Goal: Information Seeking & Learning: Learn about a topic

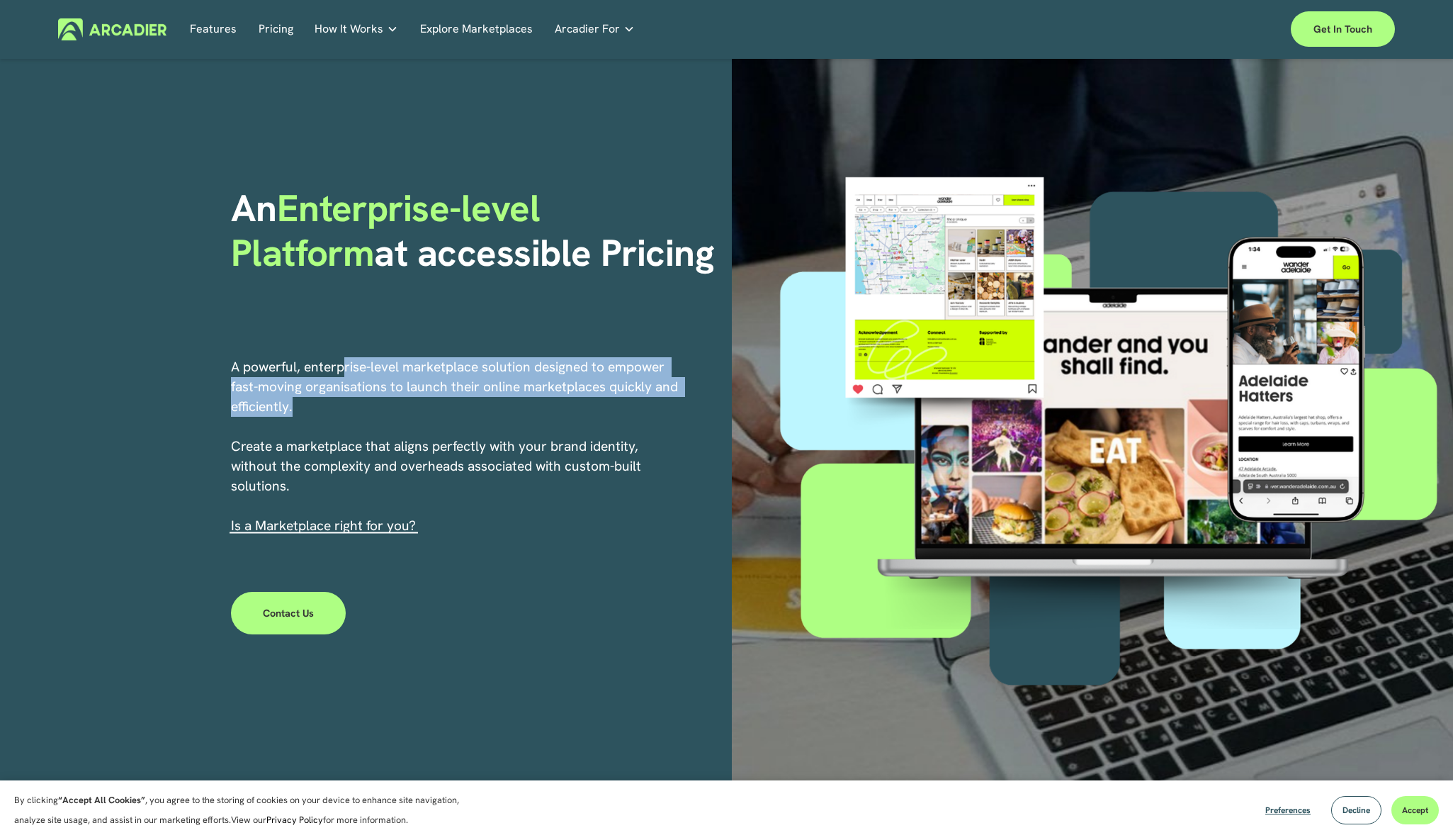
drag, startPoint x: 343, startPoint y: 364, endPoint x: 343, endPoint y: 402, distance: 38.0
click at [343, 402] on p "A powerful, enterprise-level marketplace solution designed to empower fast-movi…" at bounding box center [455, 446] width 449 height 178
drag, startPoint x: 343, startPoint y: 402, endPoint x: 342, endPoint y: 355, distance: 47.0
click at [342, 355] on div "An Enterprise-level Platform at accessible Pricing A powerful, enterprise-level…" at bounding box center [726, 421] width 1453 height 725
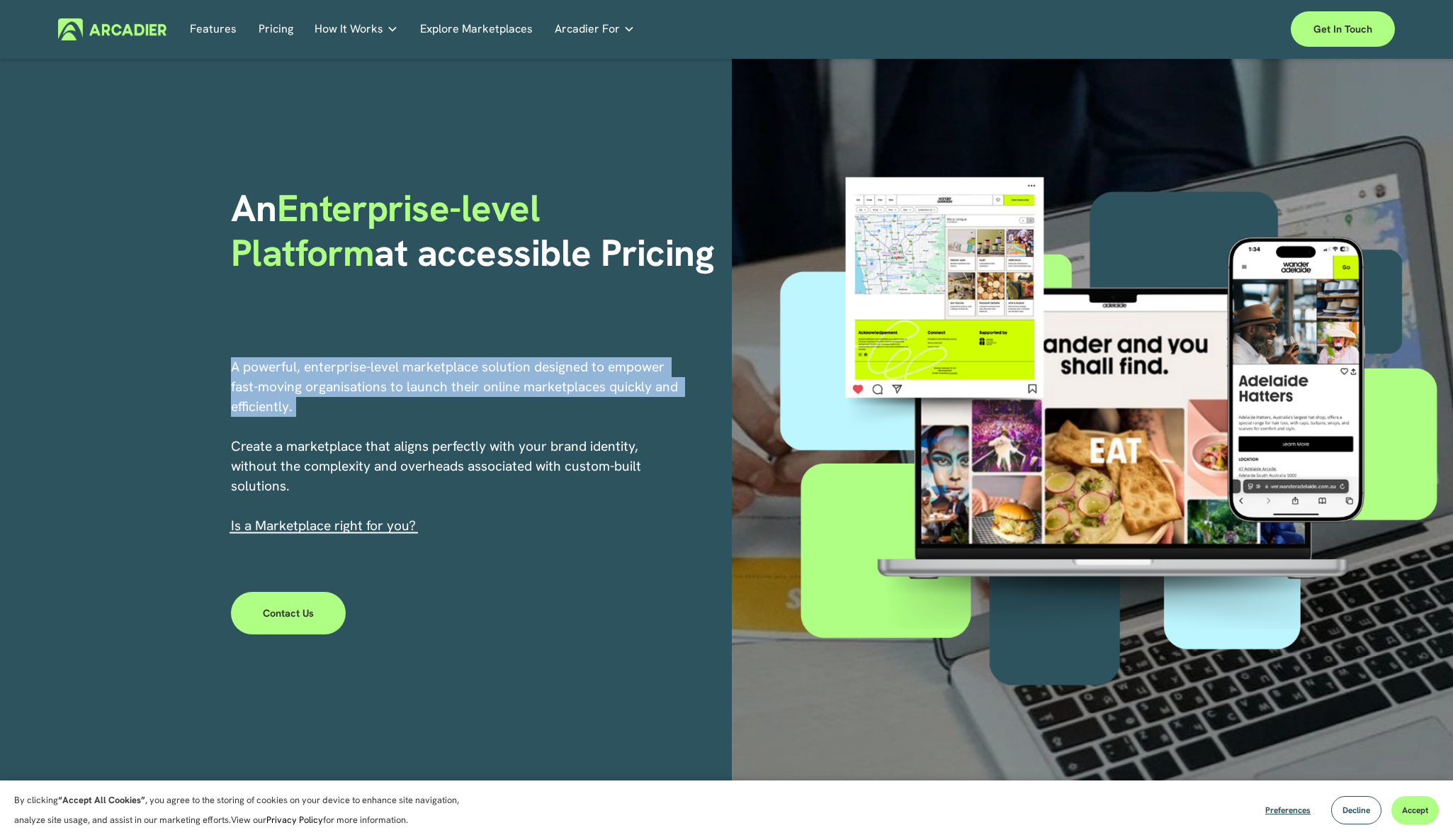
click at [342, 353] on div "An Enterprise-level Platform at accessible Pricing A powerful, enterprise-level…" at bounding box center [726, 421] width 1453 height 725
drag, startPoint x: 342, startPoint y: 353, endPoint x: 342, endPoint y: 405, distance: 52.0
click at [342, 405] on div "An Enterprise-level Platform at accessible Pricing A powerful, enterprise-level…" at bounding box center [726, 421] width 1453 height 725
click at [269, 28] on link "Pricing" at bounding box center [276, 29] width 35 height 22
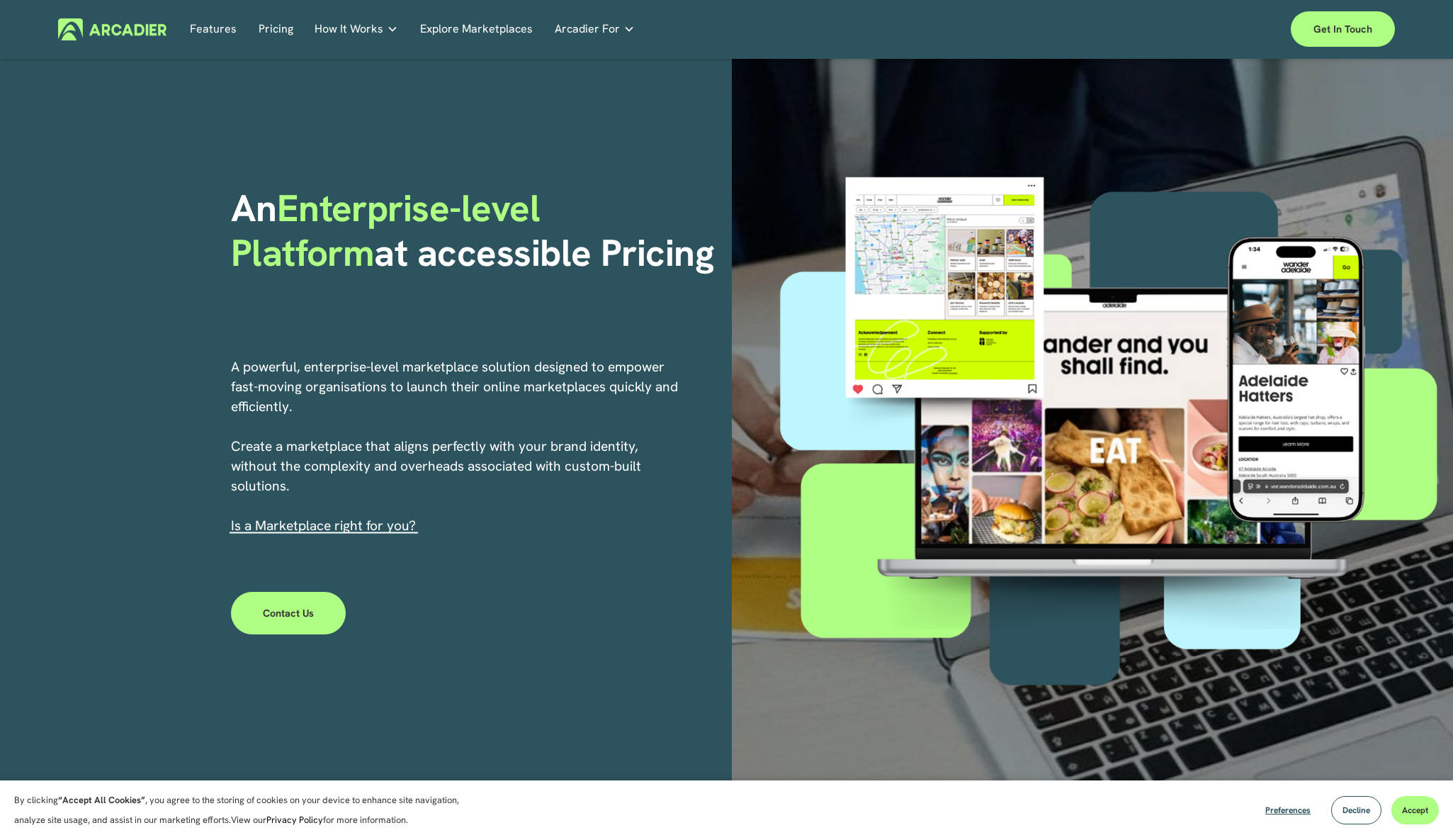
click at [270, 31] on link "Pricing" at bounding box center [276, 29] width 35 height 22
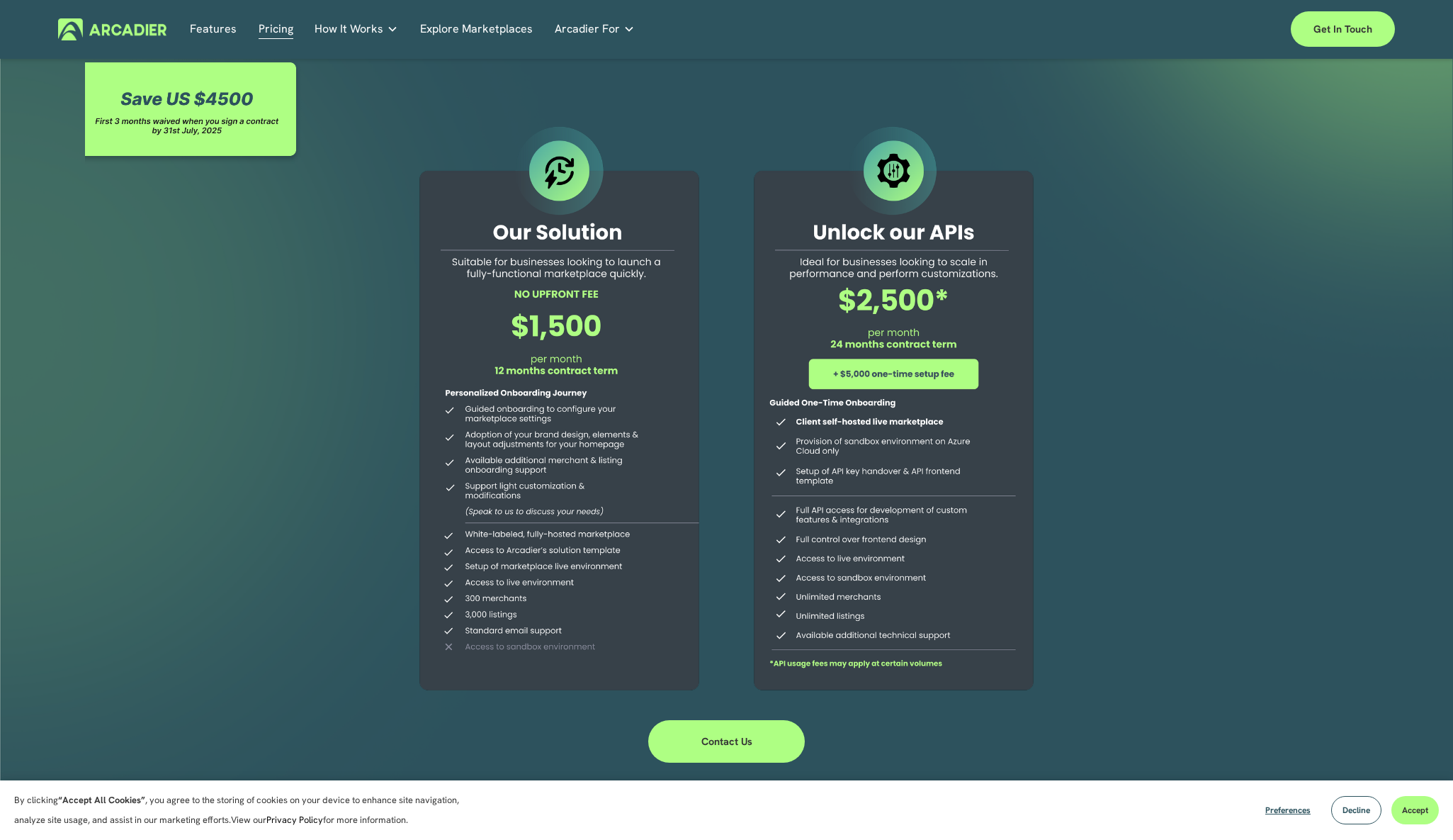
click at [144, 27] on img at bounding box center [111, 29] width 108 height 22
